Goal: Find specific page/section: Find specific page/section

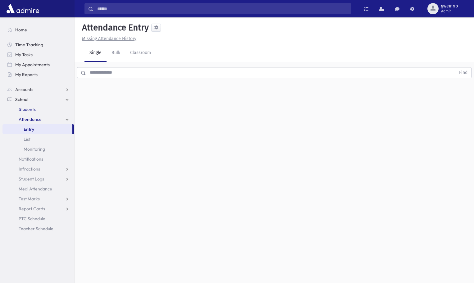
click at [32, 109] on span "Students" at bounding box center [27, 110] width 17 height 6
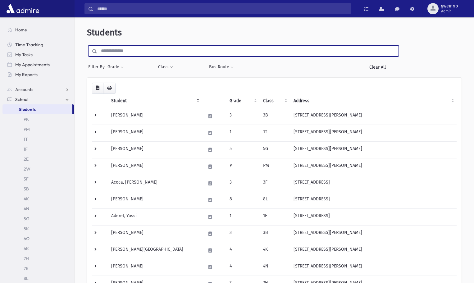
click at [118, 49] on input "text" at bounding box center [247, 50] width 301 height 11
type input "******"
click at [87, 45] on input "submit" at bounding box center [95, 49] width 17 height 8
